Goal: Find specific page/section: Find specific page/section

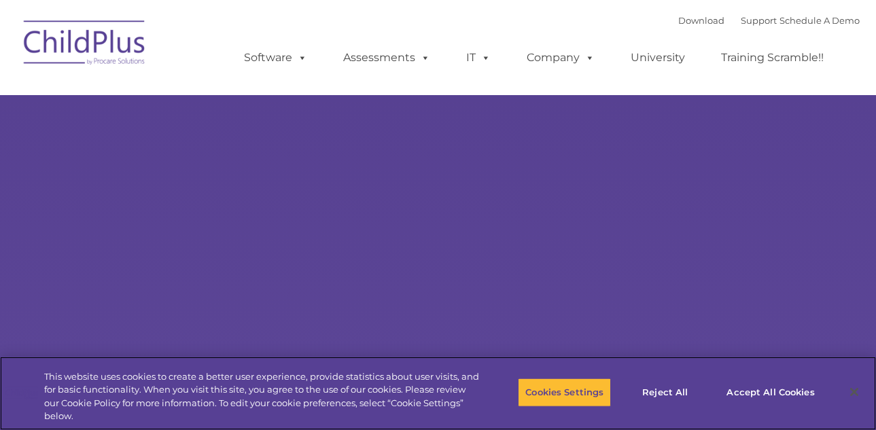
select select "MEDIUM"
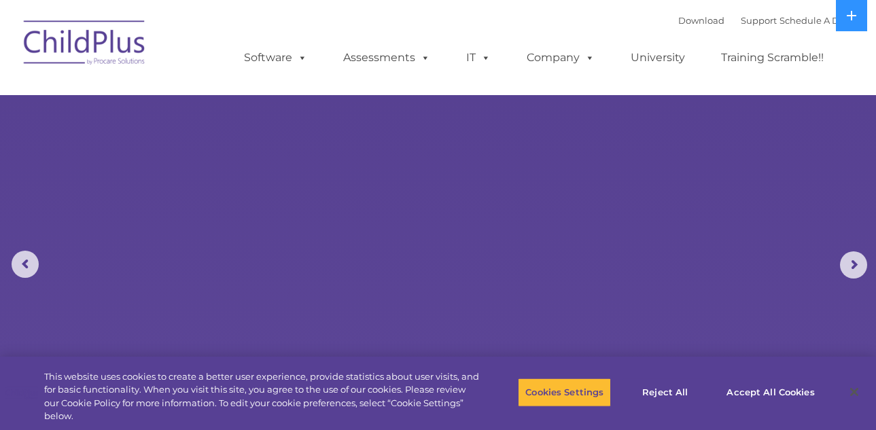
drag, startPoint x: 493, startPoint y: 5, endPoint x: 455, endPoint y: 13, distance: 38.1
click at [455, 13] on div "Download Support | Schedule A Demo  MENU MENU Software ChildPlus: The original…" at bounding box center [538, 47] width 643 height 75
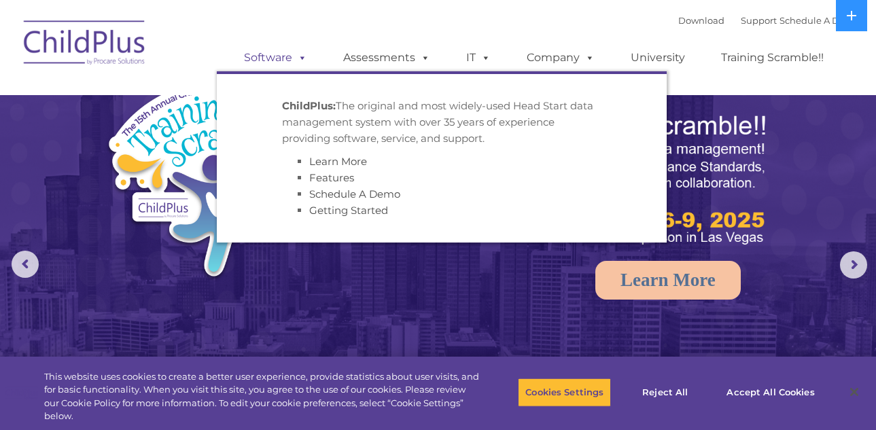
click at [267, 62] on link "Software" at bounding box center [275, 57] width 90 height 27
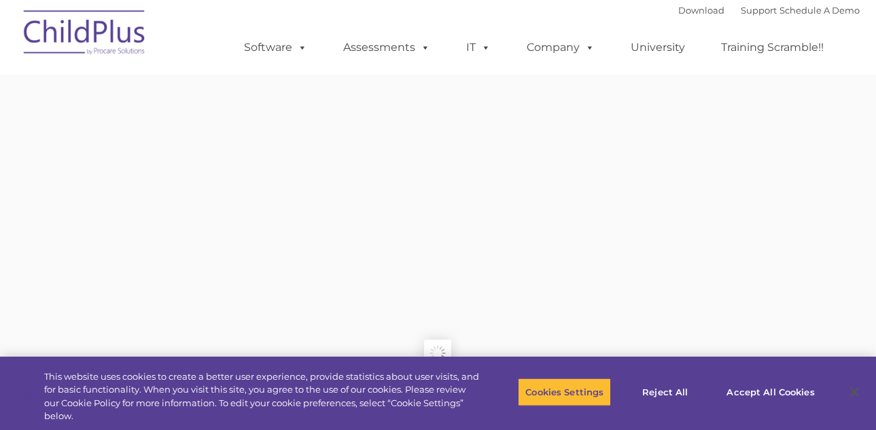
type input ""
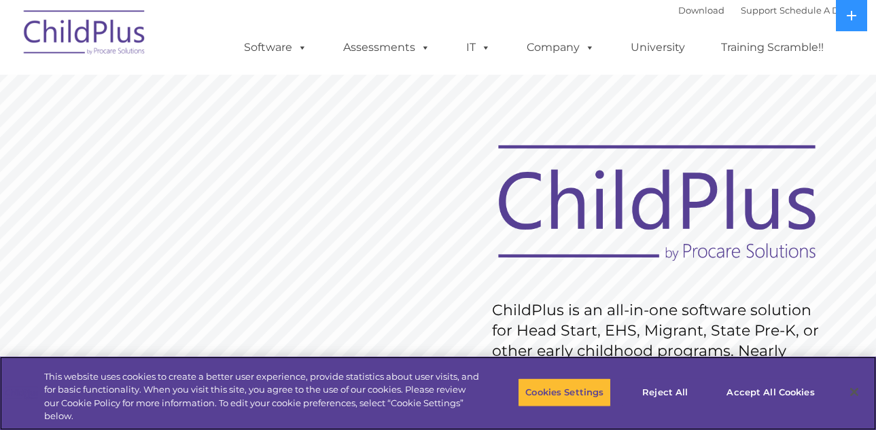
scroll to position [376, 0]
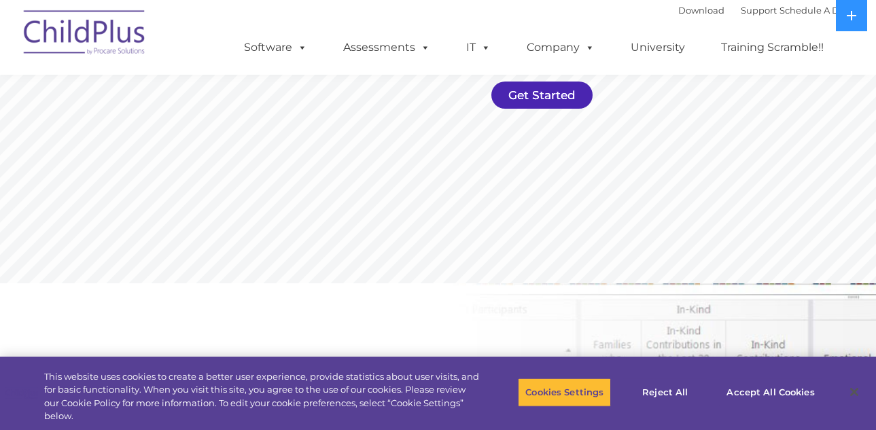
click at [542, 94] on link "Get Started" at bounding box center [541, 95] width 101 height 27
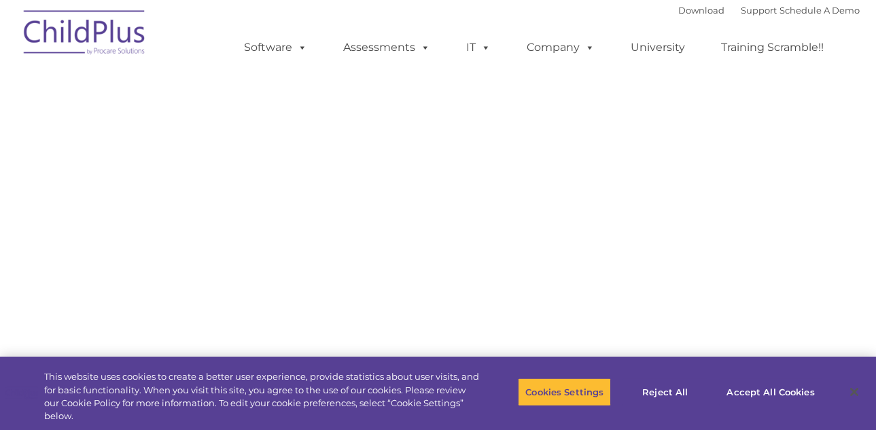
select select "MEDIUM"
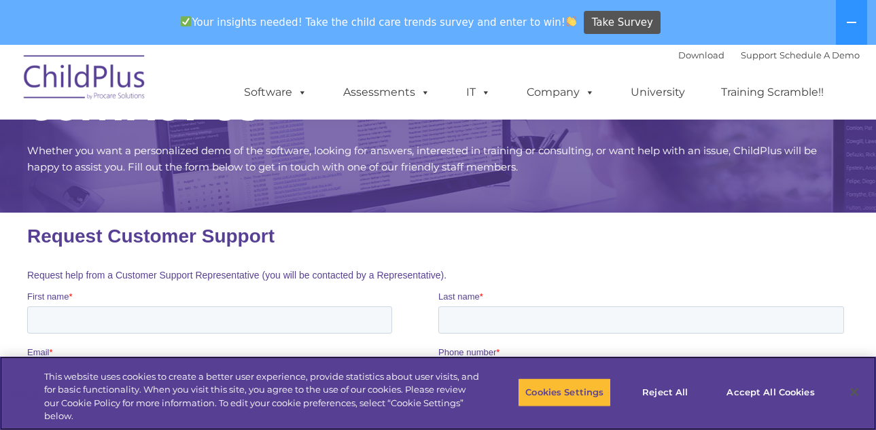
scroll to position [67, 0]
